Goal: Communication & Community: Answer question/provide support

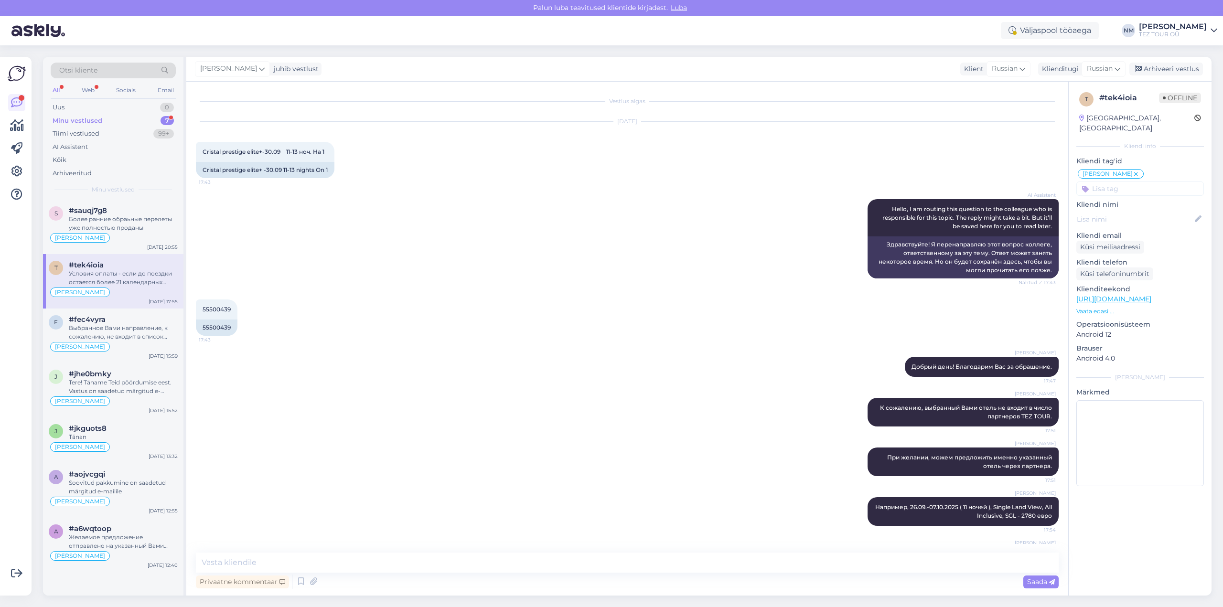
click at [169, 119] on div "7" at bounding box center [167, 121] width 13 height 10
click at [135, 226] on div "Более ранние обраьные перелеты уже полностью проданы" at bounding box center [123, 223] width 109 height 17
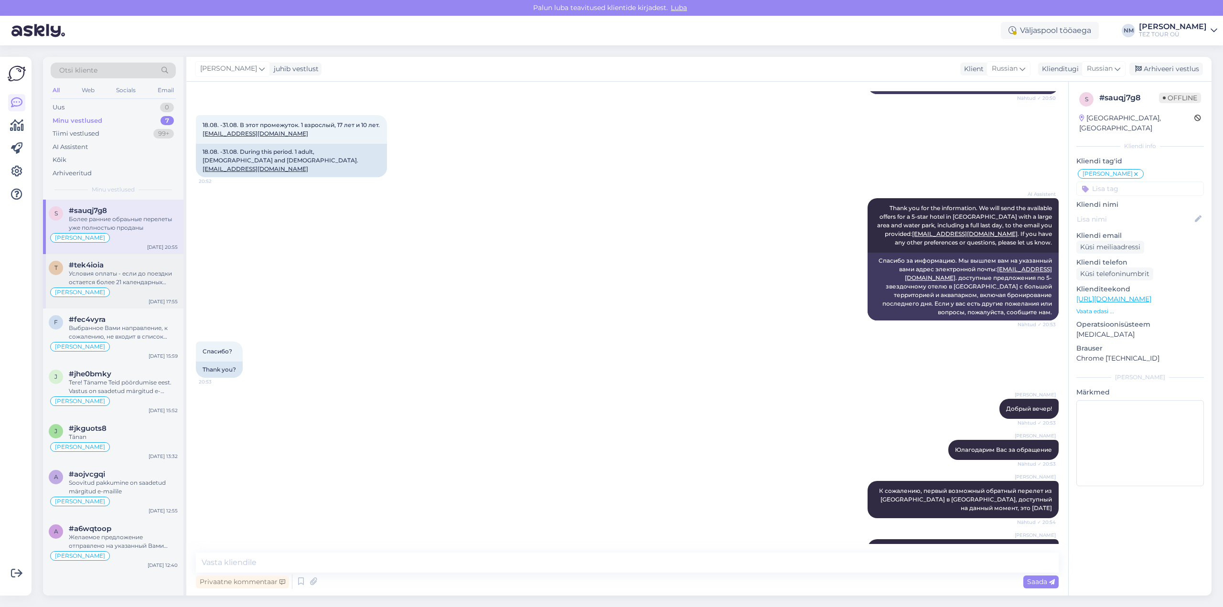
click at [129, 280] on div "Условия оплаты - если до поездки остается более 21 календарных дней, следует оп…" at bounding box center [123, 277] width 109 height 17
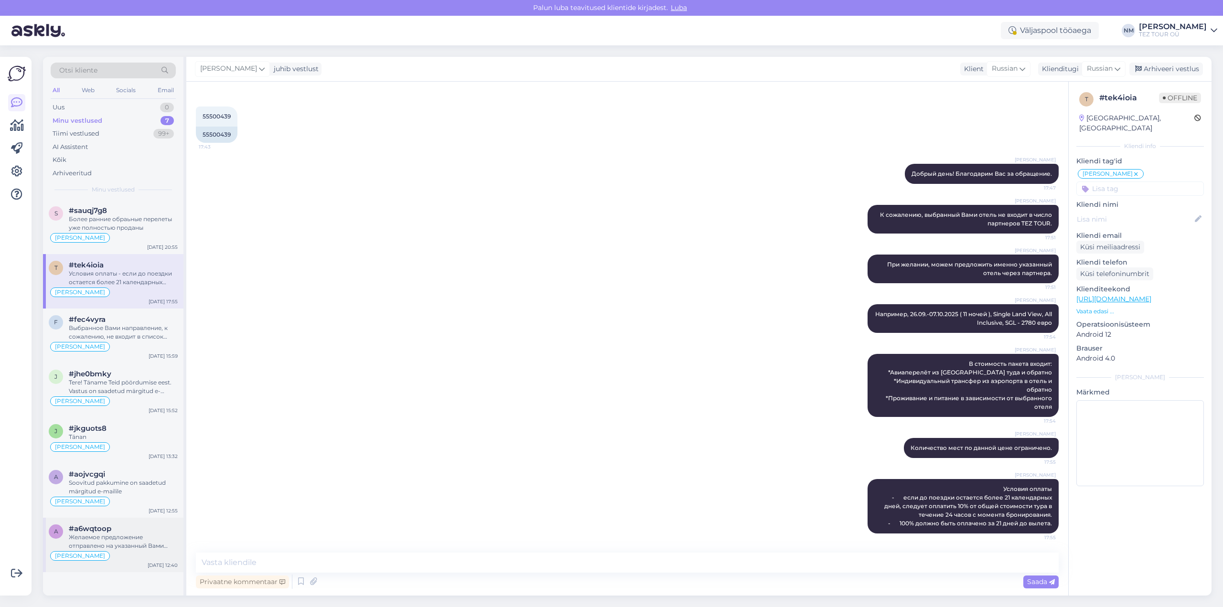
click at [136, 536] on div "Желаемое предложение отправлено на указанный Вами электронный адрес." at bounding box center [123, 541] width 109 height 17
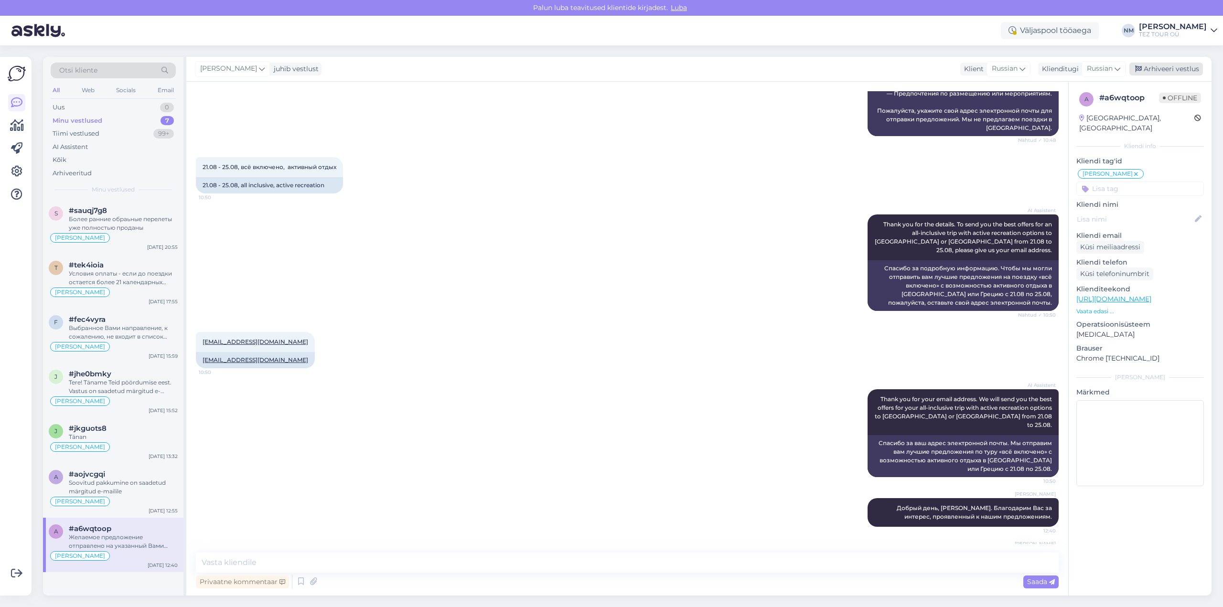
click at [1174, 70] on div "Arhiveeri vestlus" at bounding box center [1167, 69] width 74 height 13
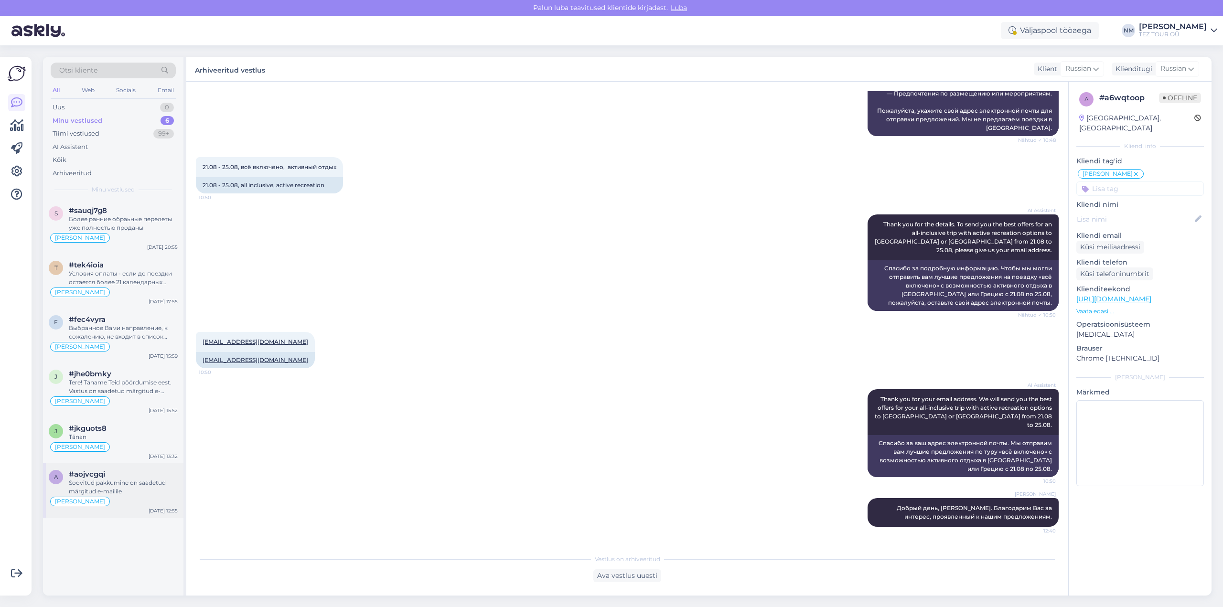
click at [121, 487] on div "Soovitud pakkumine on saadetud märgitud e-mailile" at bounding box center [123, 487] width 109 height 17
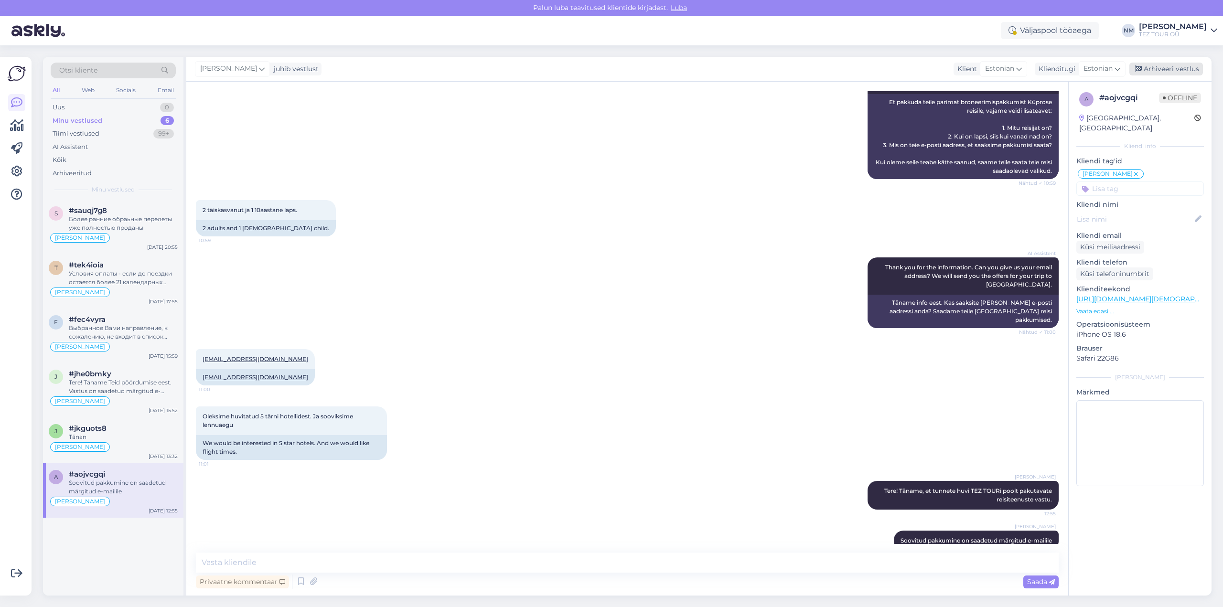
click at [1183, 68] on div "Arhiveeri vestlus" at bounding box center [1167, 69] width 74 height 13
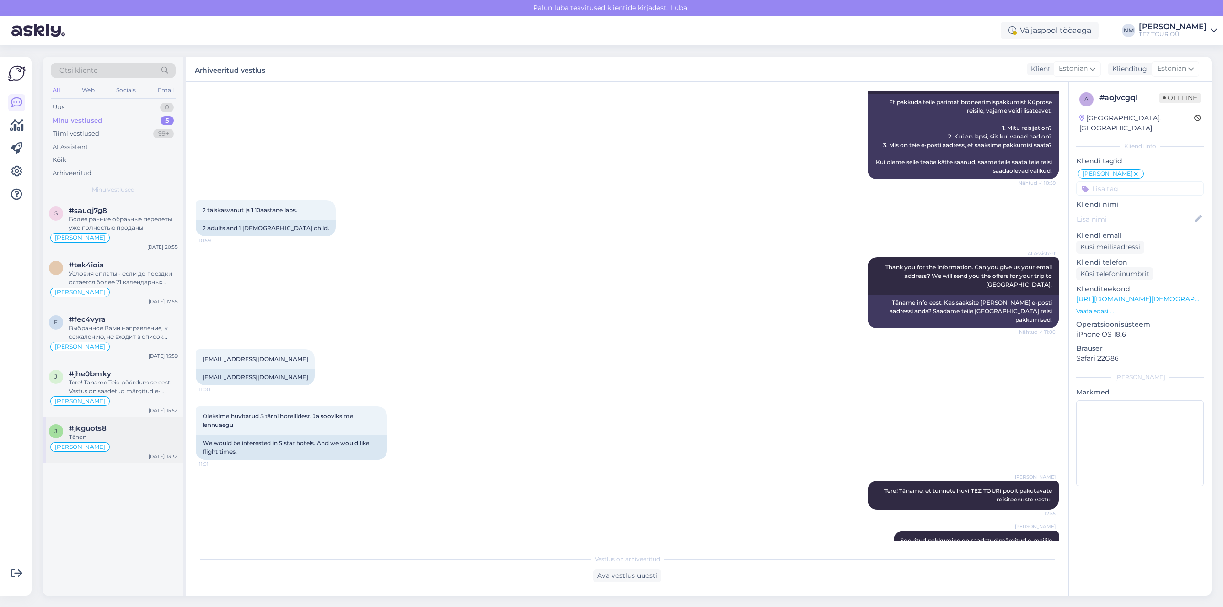
click at [122, 431] on div "#jkguots8" at bounding box center [123, 428] width 109 height 9
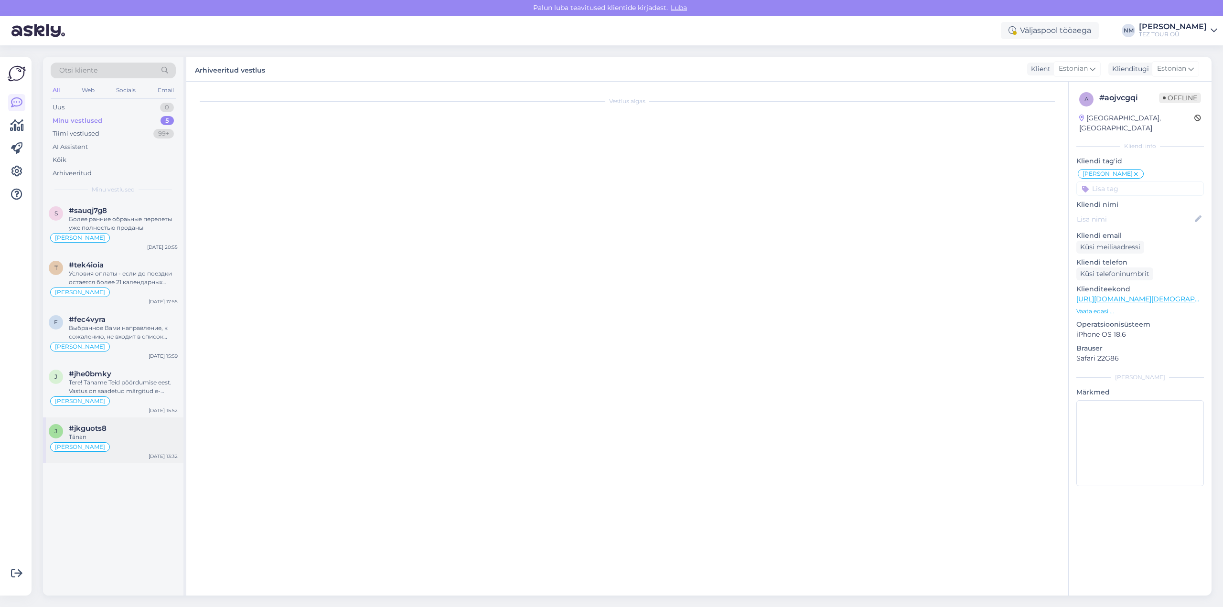
scroll to position [0, 0]
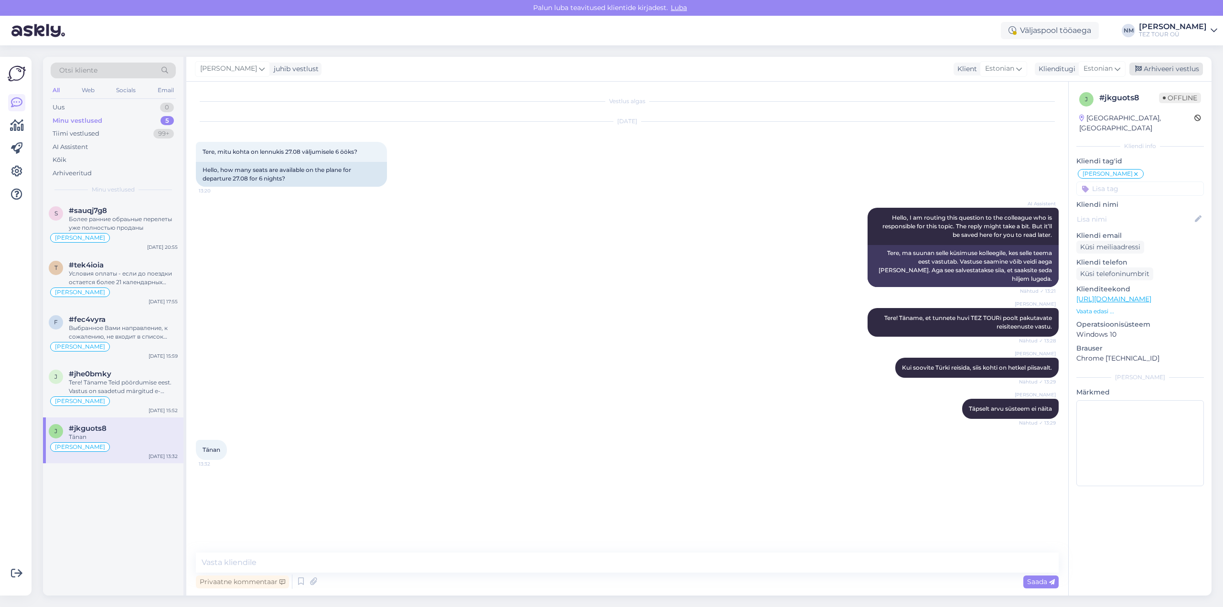
click at [1171, 68] on div "Arhiveeri vestlus" at bounding box center [1167, 69] width 74 height 13
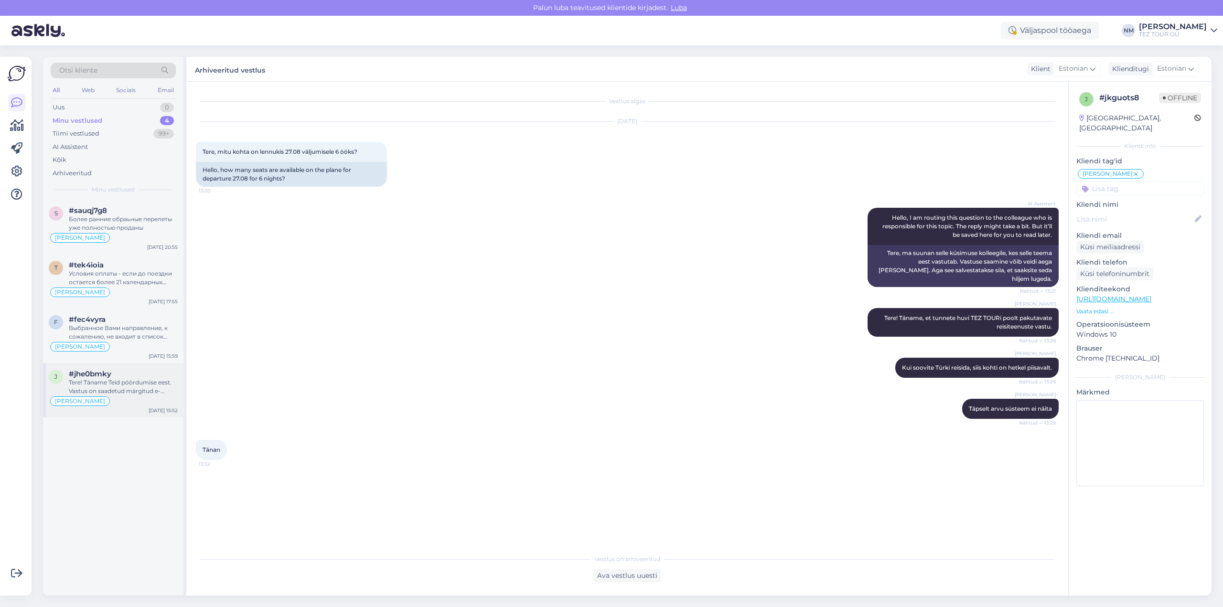
click at [108, 383] on div "Tere! Täname Teid pöördumise eest. Vastus on saadetud märgitud e-mailile" at bounding box center [123, 386] width 109 height 17
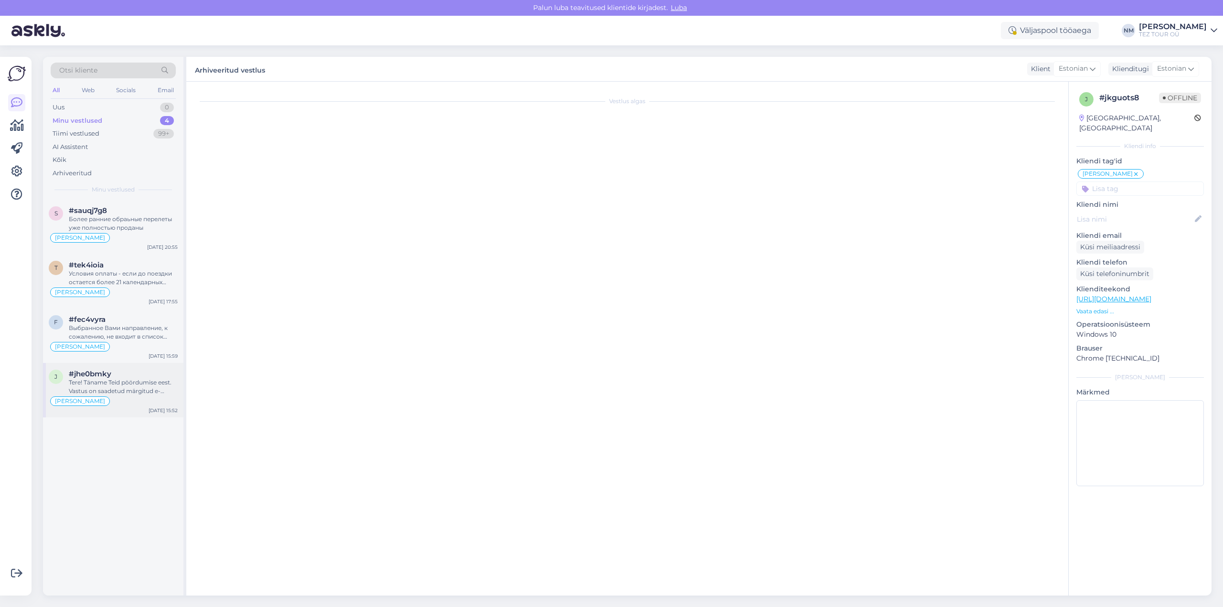
scroll to position [122, 0]
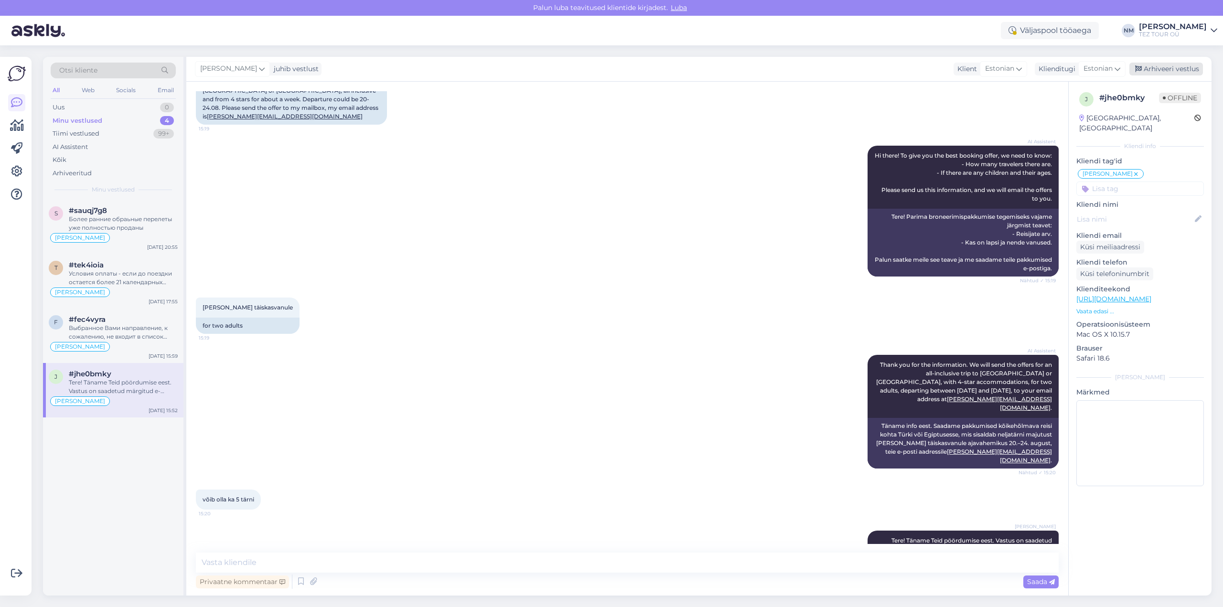
click at [1172, 69] on div "Arhiveeri vestlus" at bounding box center [1167, 69] width 74 height 13
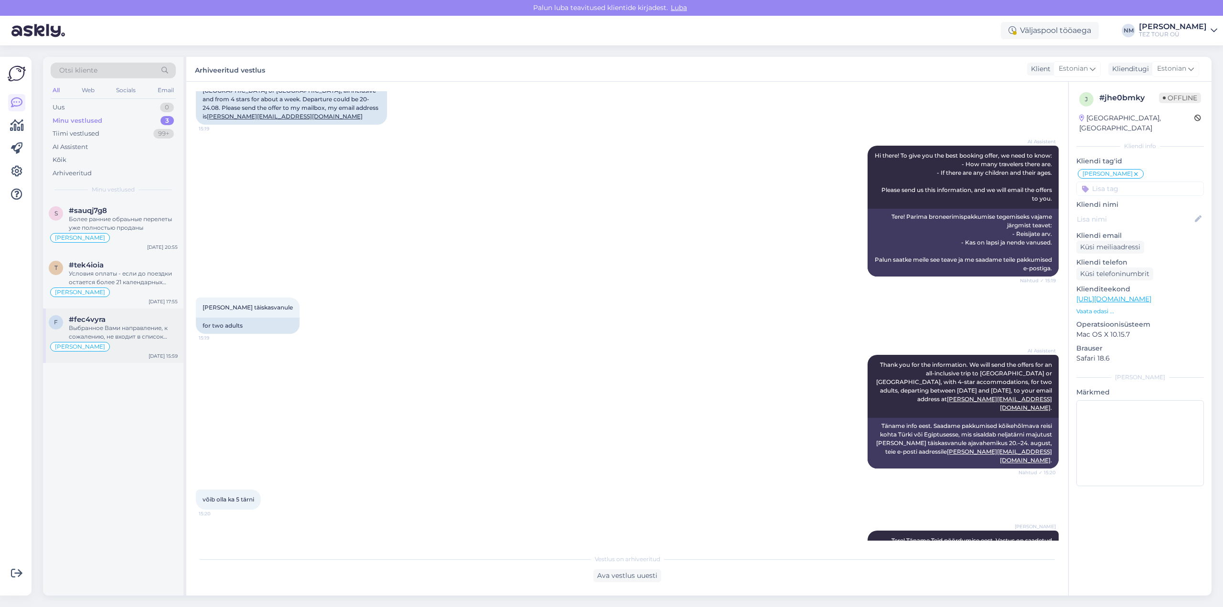
click at [140, 334] on div "Выбранное Вами направление, к сожалению, не входит в список предлагаемых TEZ TO…" at bounding box center [123, 332] width 109 height 17
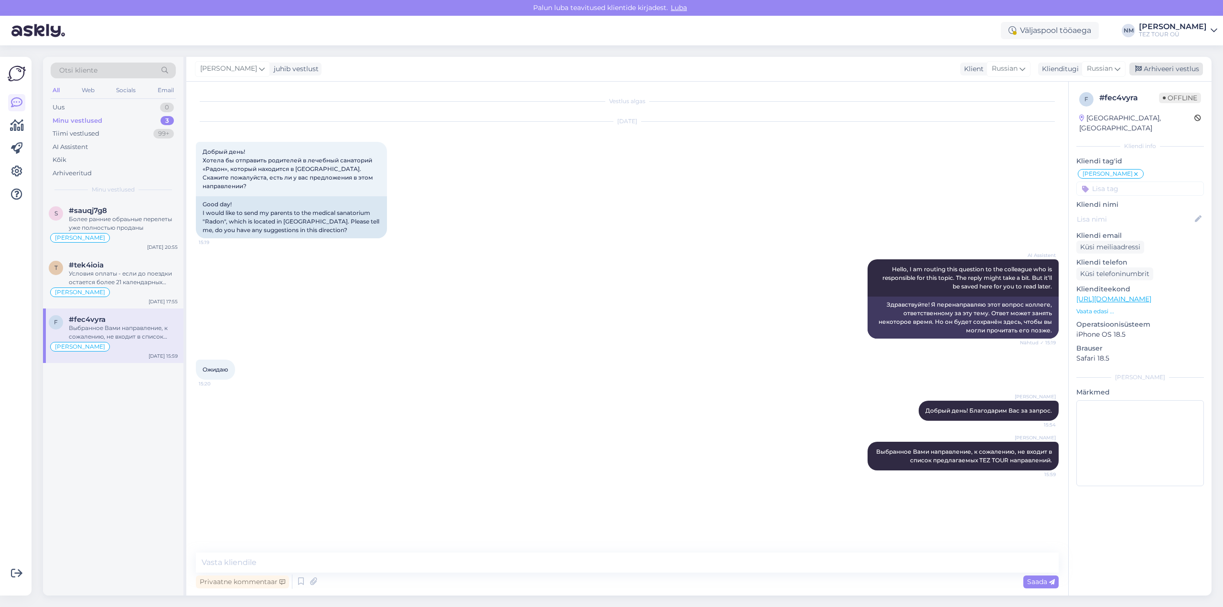
click at [1159, 67] on div "Arhiveeri vestlus" at bounding box center [1167, 69] width 74 height 13
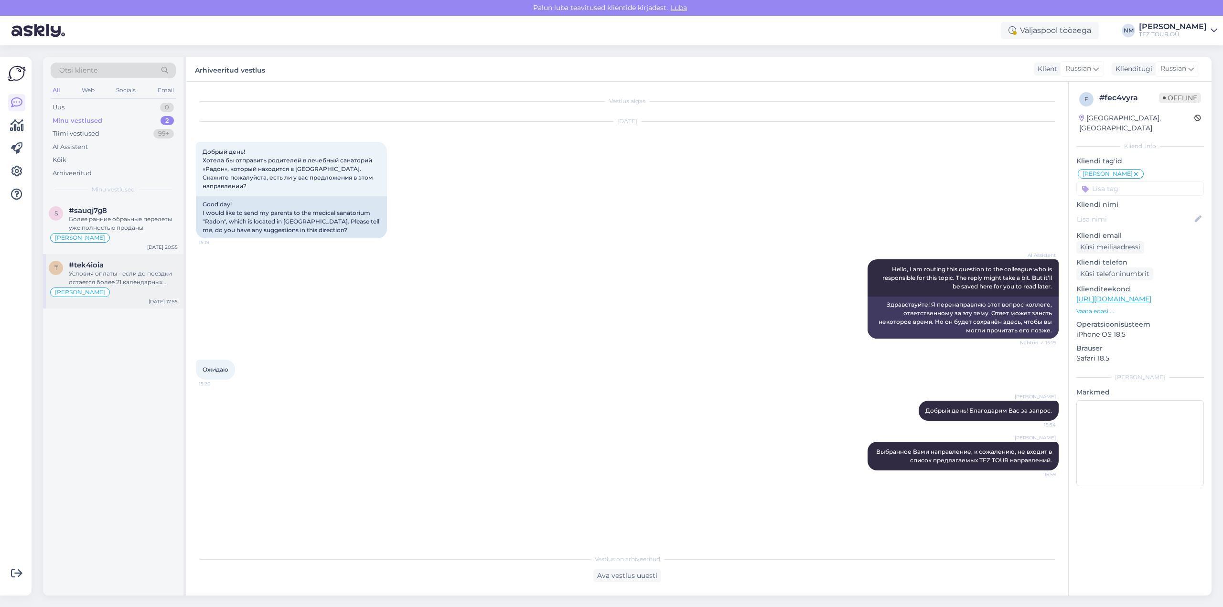
click at [139, 284] on div "Условия оплаты - если до поездки остается более 21 календарных дней, следует оп…" at bounding box center [123, 277] width 109 height 17
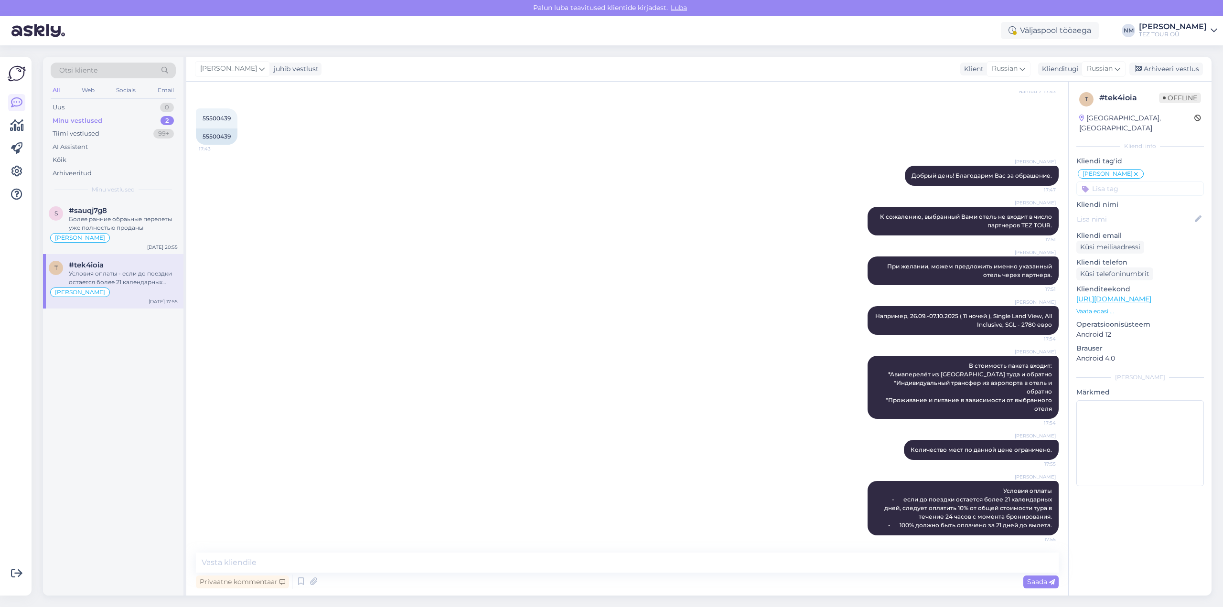
scroll to position [193, 0]
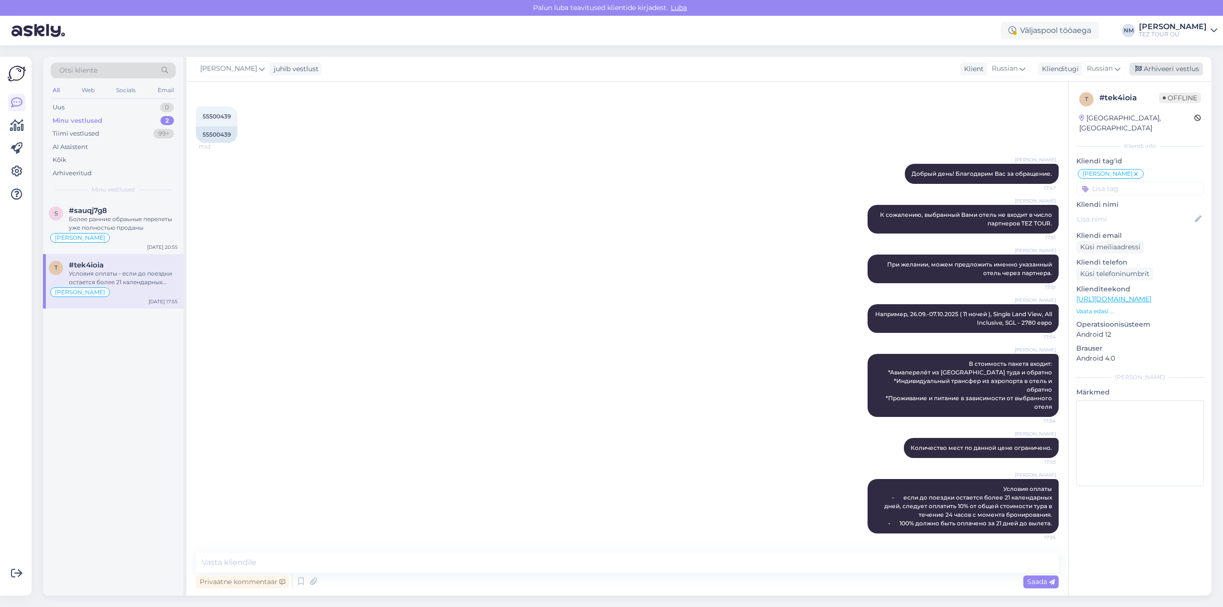
click at [1165, 67] on div "Arhiveeri vestlus" at bounding box center [1167, 69] width 74 height 13
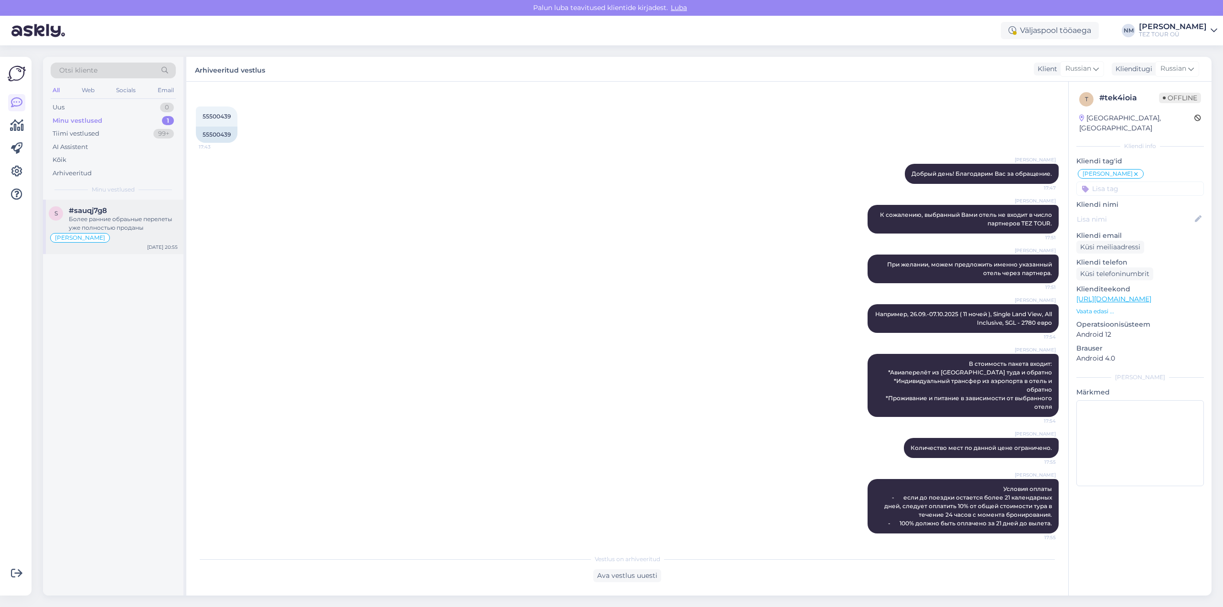
click at [138, 225] on div "Более ранние обраьные перелеты уже полностью проданы" at bounding box center [123, 223] width 109 height 17
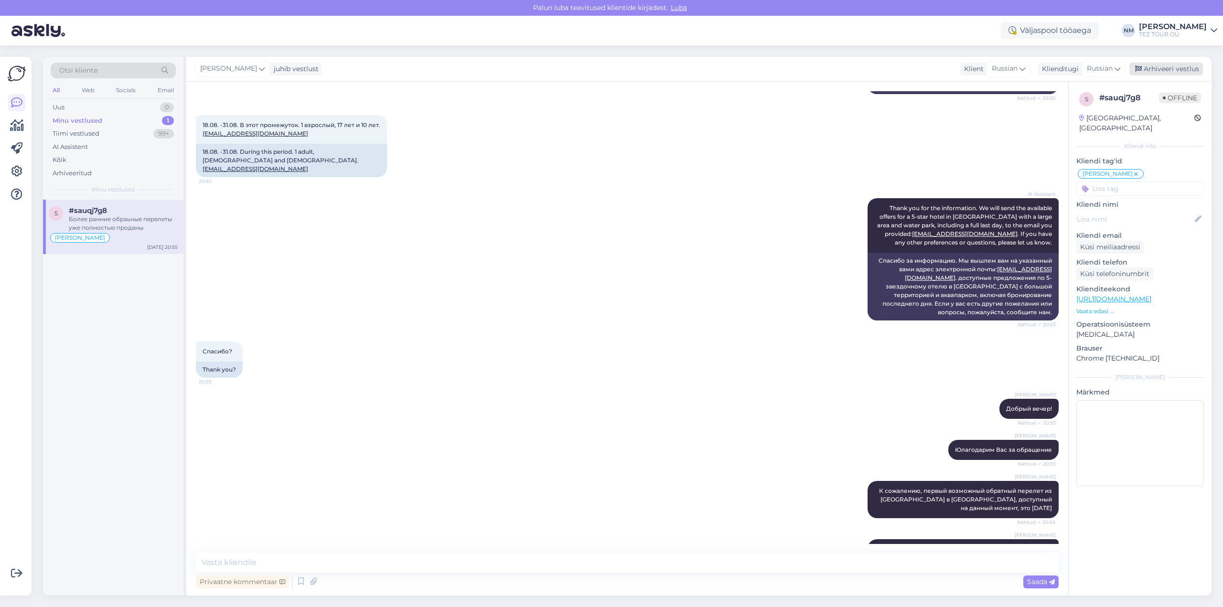
click at [1168, 71] on div "Arhiveeri vestlus" at bounding box center [1167, 69] width 74 height 13
